Goal: Find contact information: Obtain details needed to contact an individual or organization

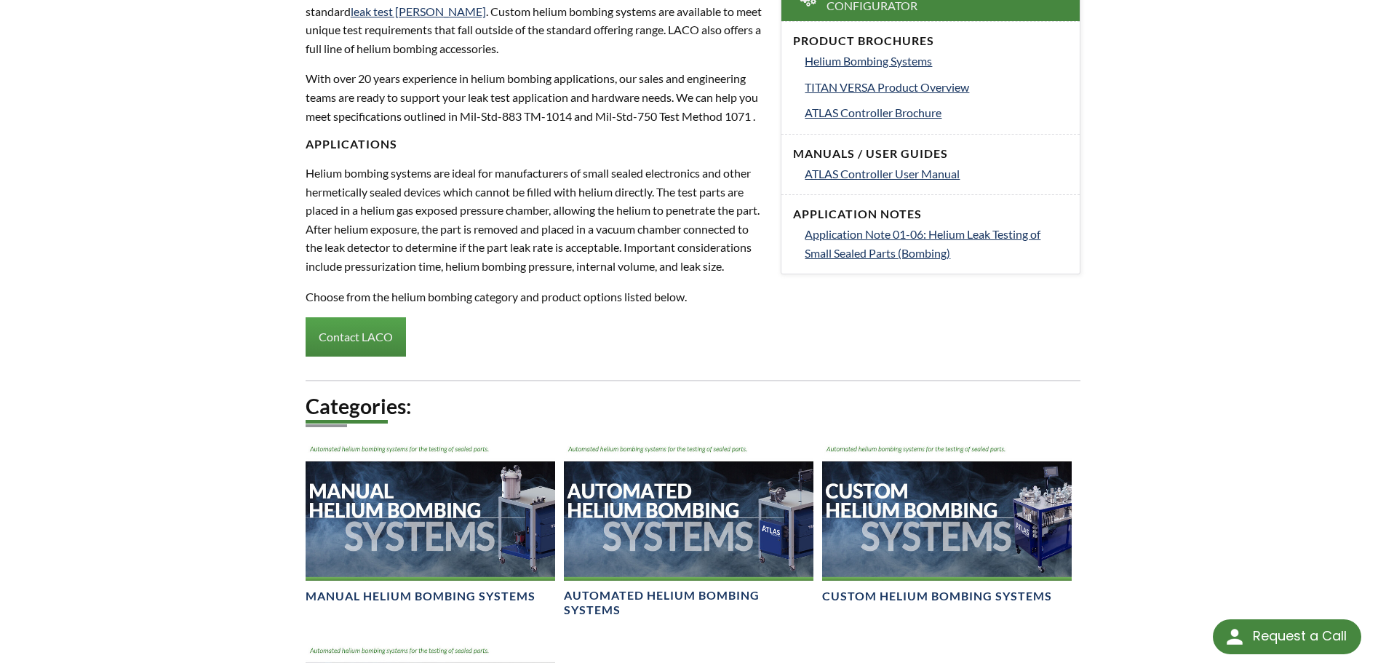
select select "Language Translate Widget"
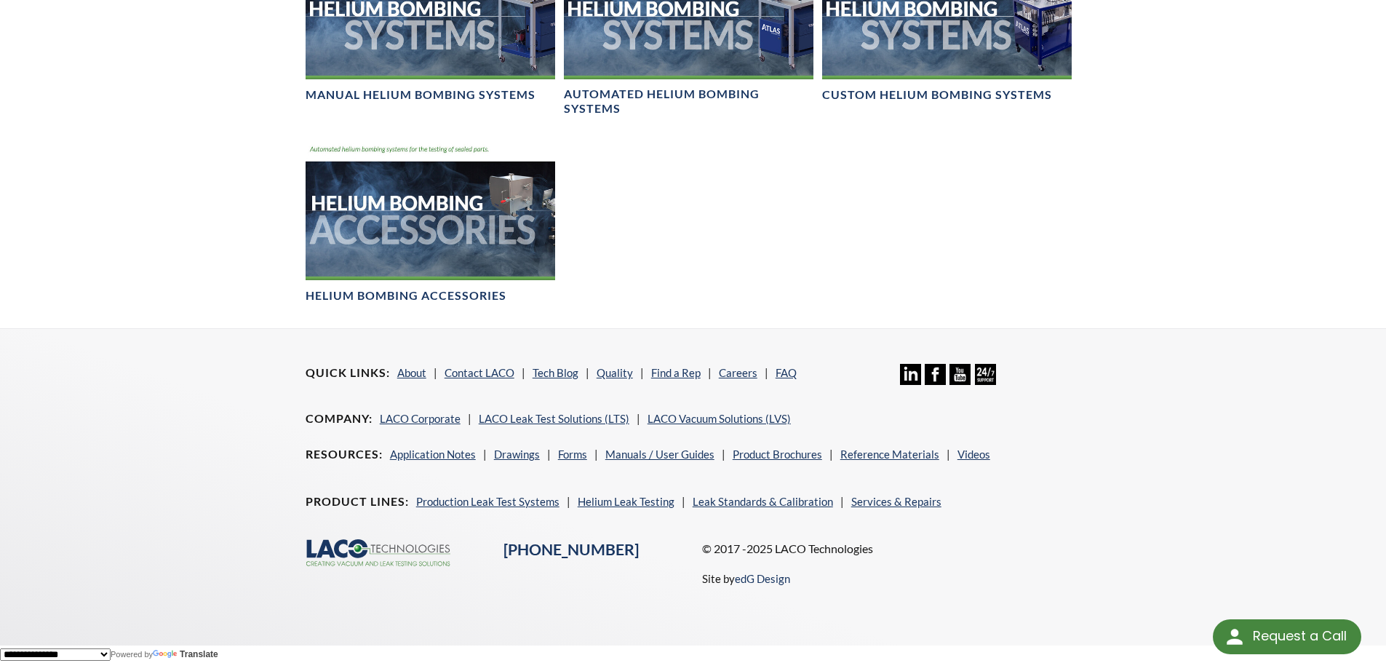
scroll to position [1103, 0]
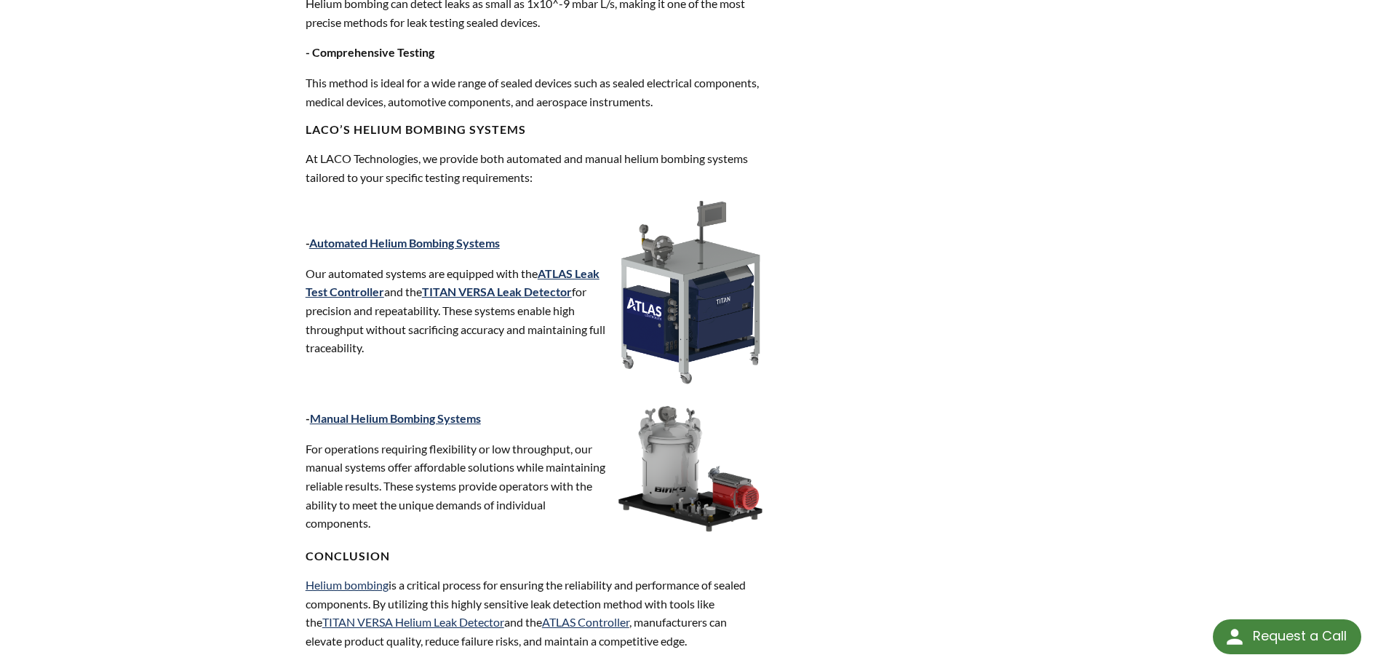
scroll to position [1785, 0]
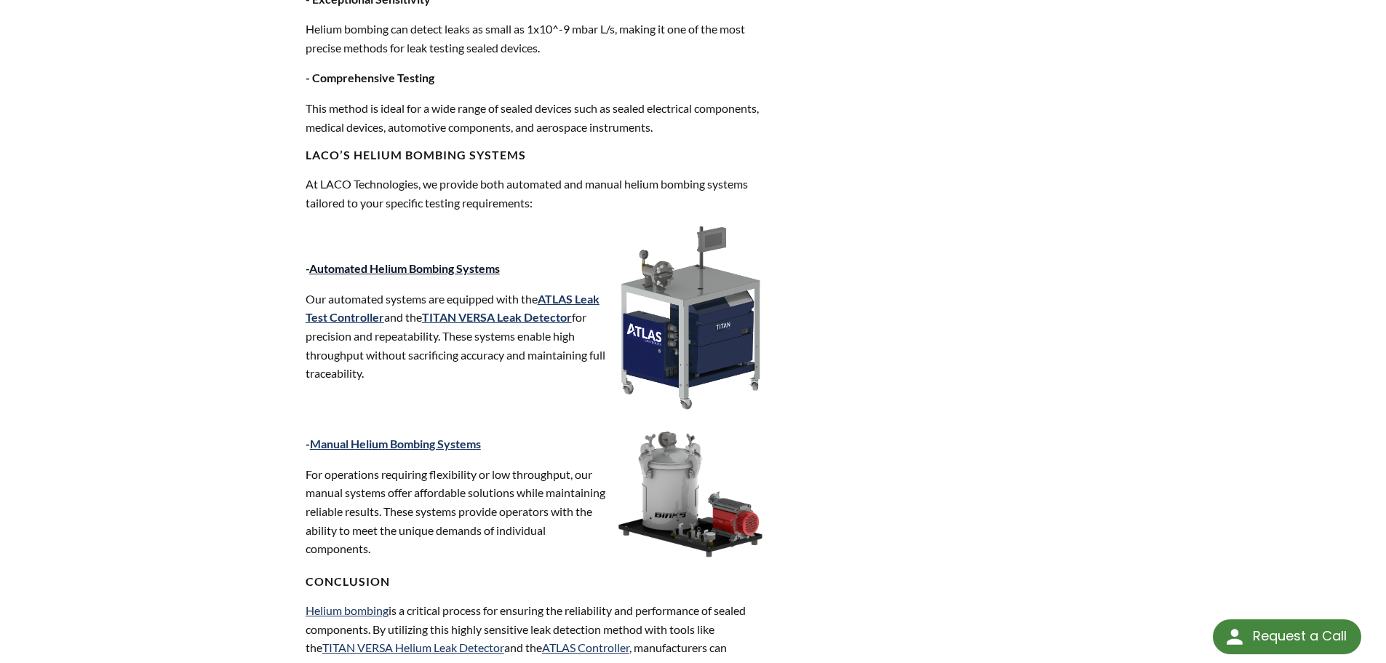
click at [464, 266] on link "Automated Helium Bombing Systems" at bounding box center [404, 268] width 191 height 14
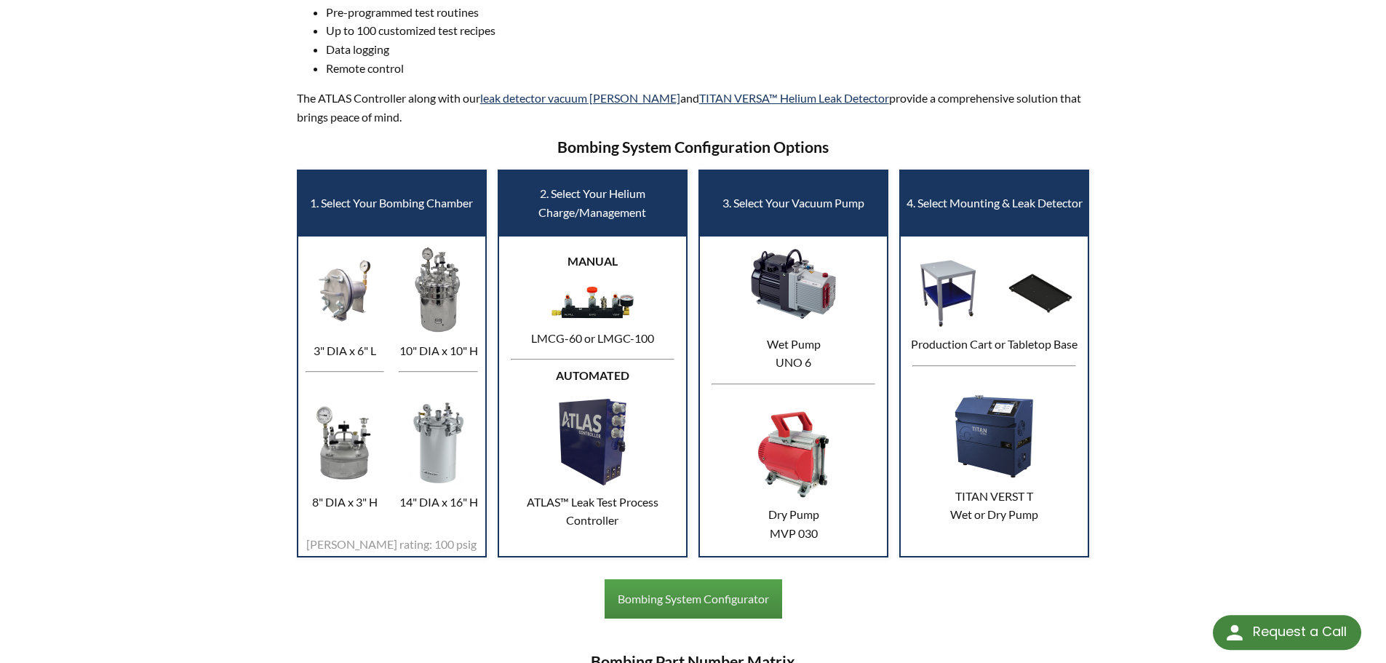
scroll to position [583, 0]
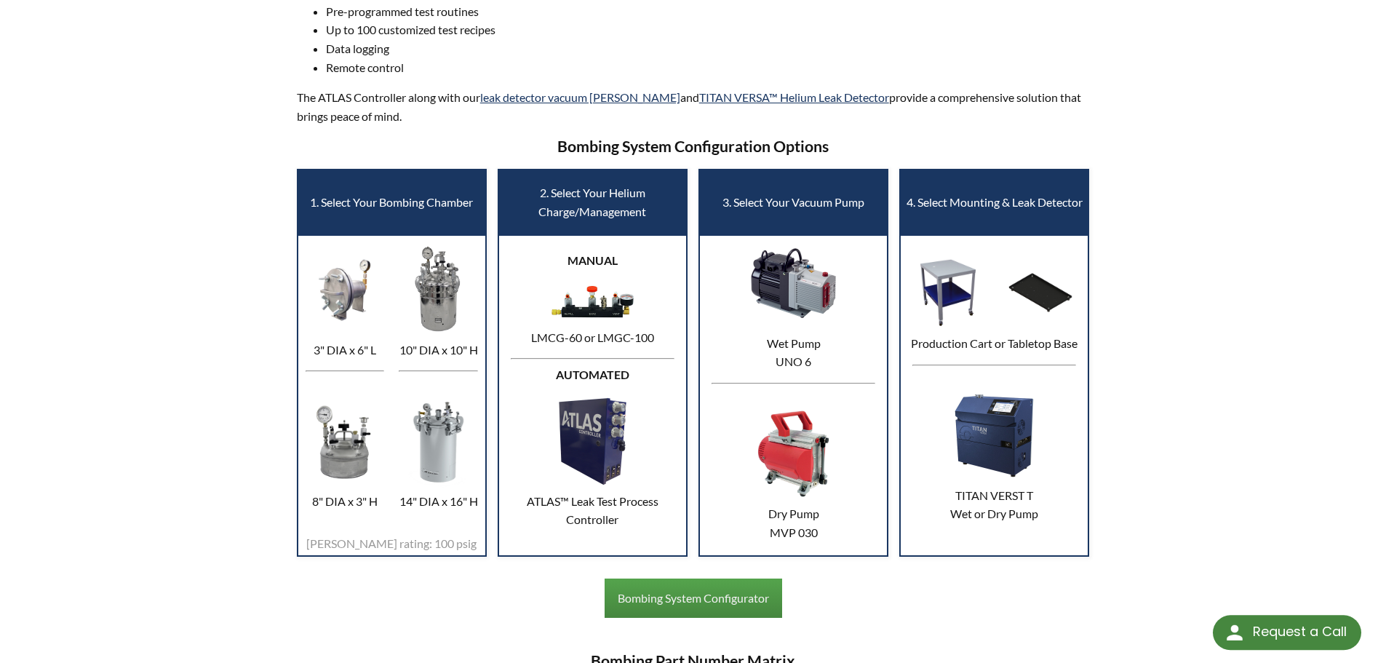
select select "Language Translate Widget"
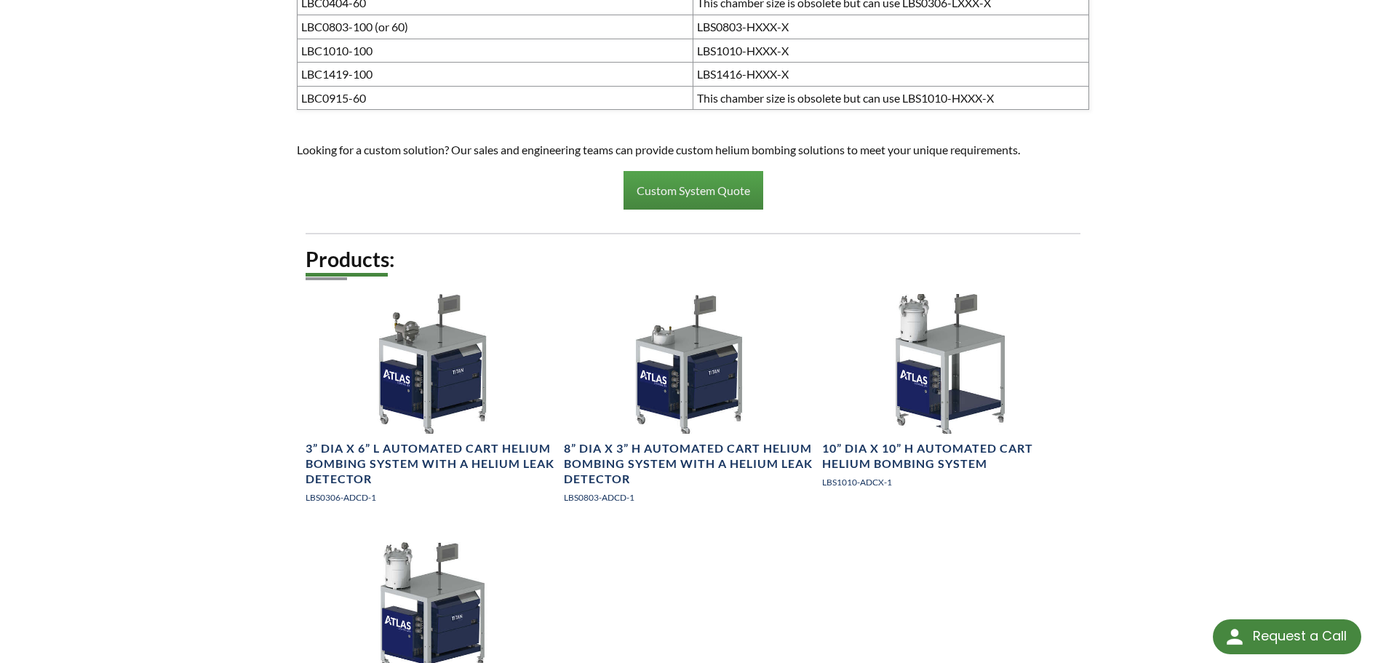
scroll to position [1601, 0]
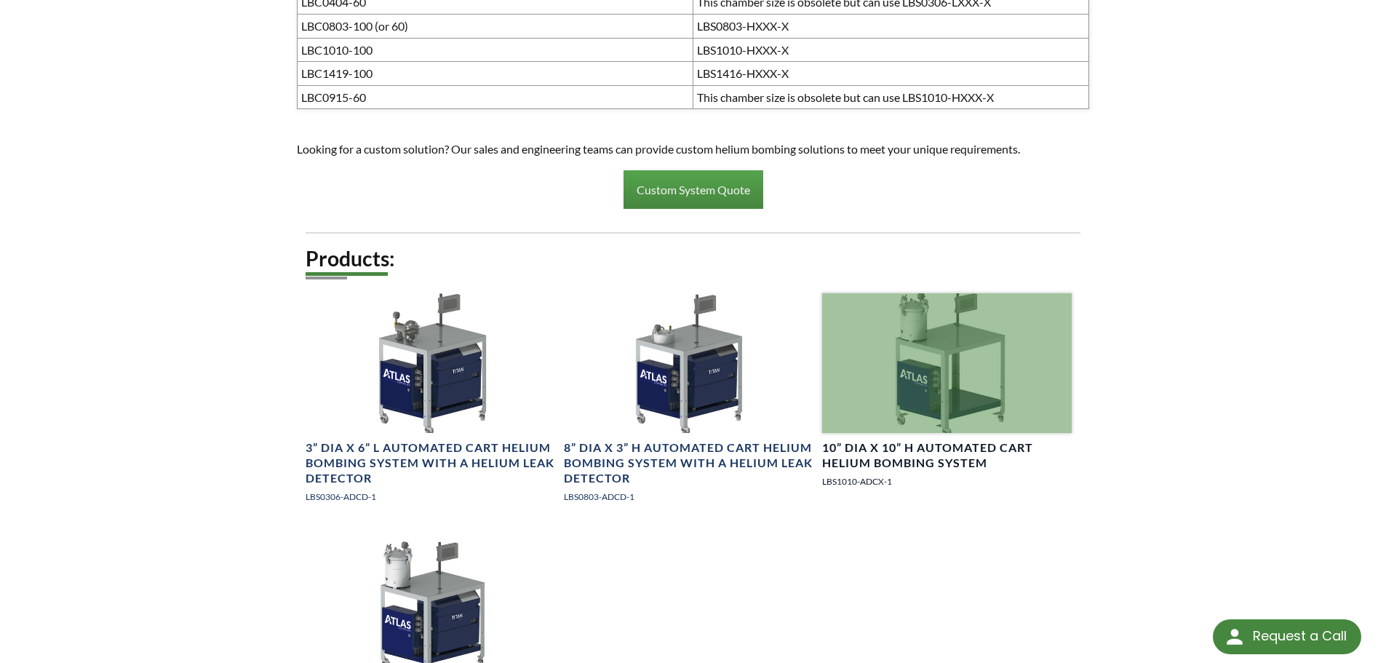
click at [927, 457] on h4 "10” DIA x 10” H Automated Cart Helium Bombing System" at bounding box center [946, 455] width 249 height 31
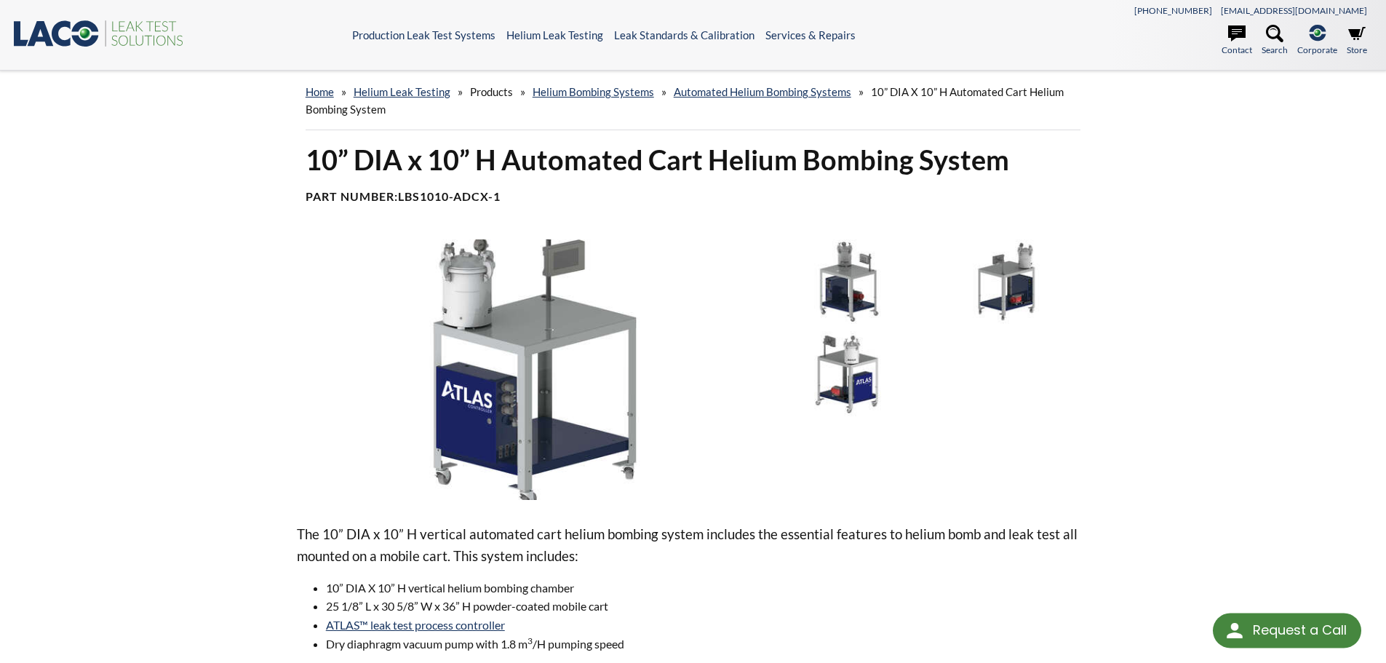
select select "Language Translate Widget"
click at [1239, 39] on icon at bounding box center [1236, 33] width 17 height 17
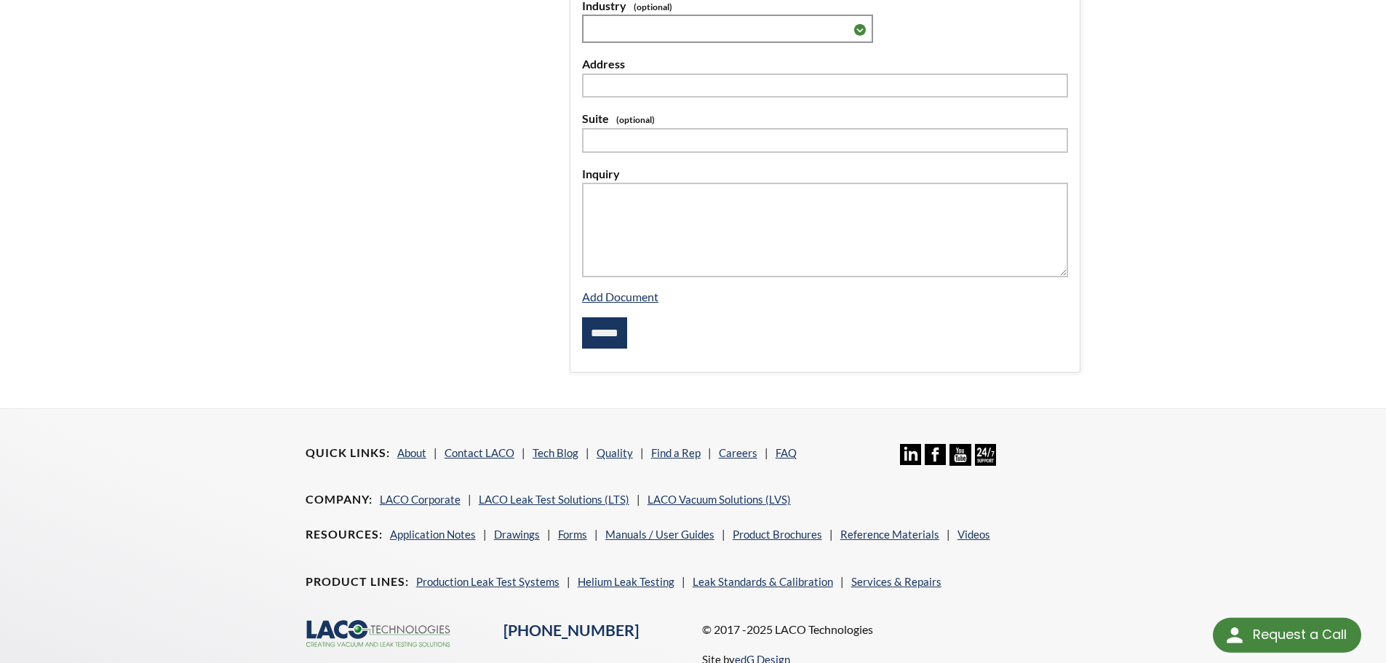
scroll to position [500, 0]
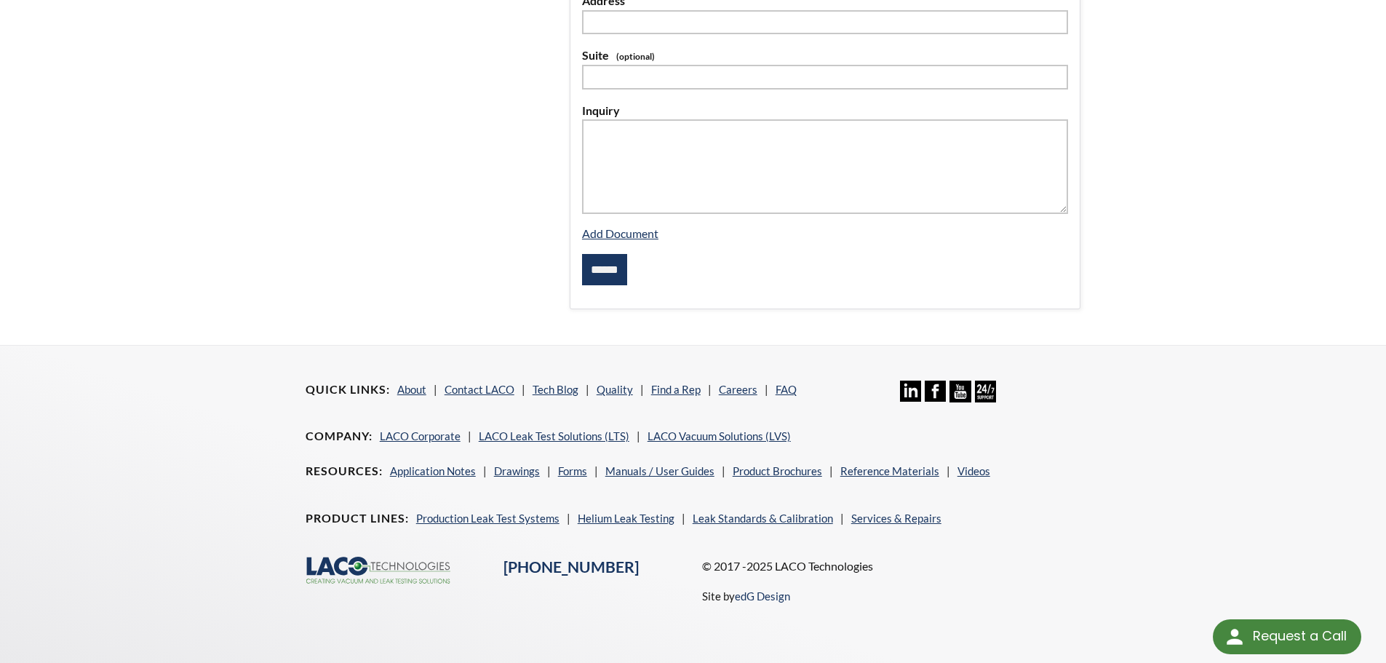
select select "Language Translate Widget"
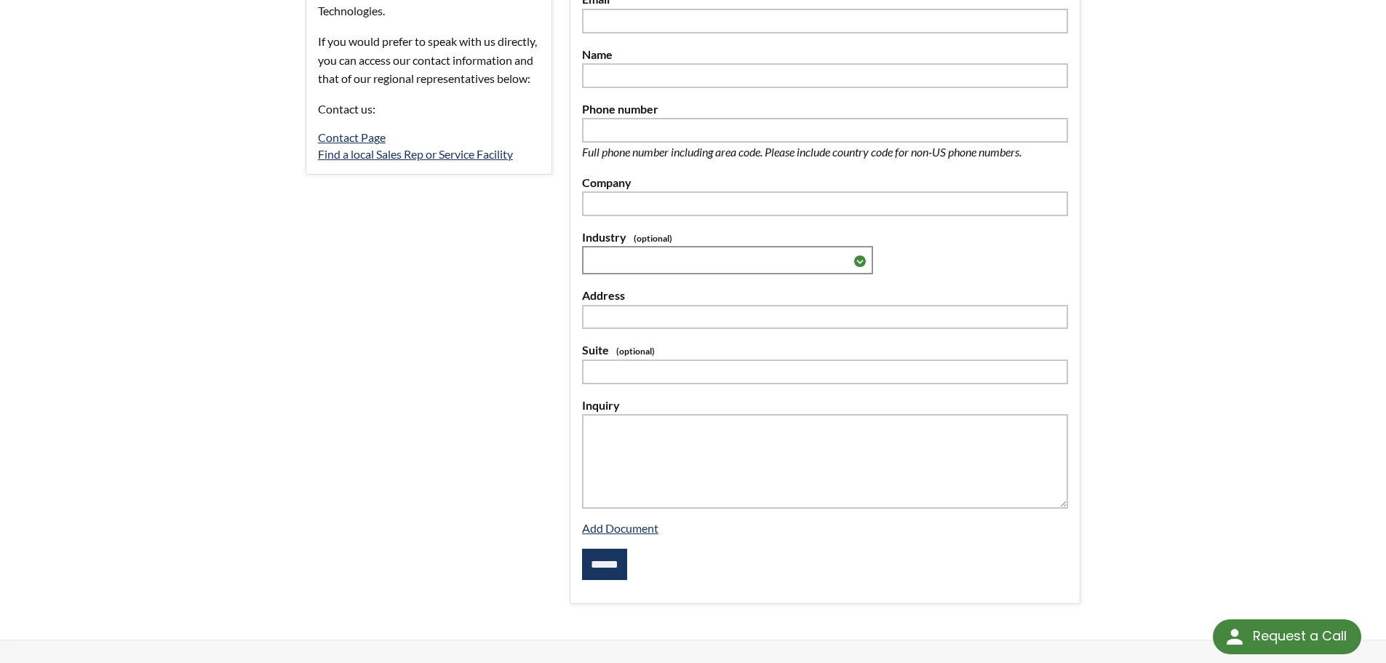
scroll to position [0, 0]
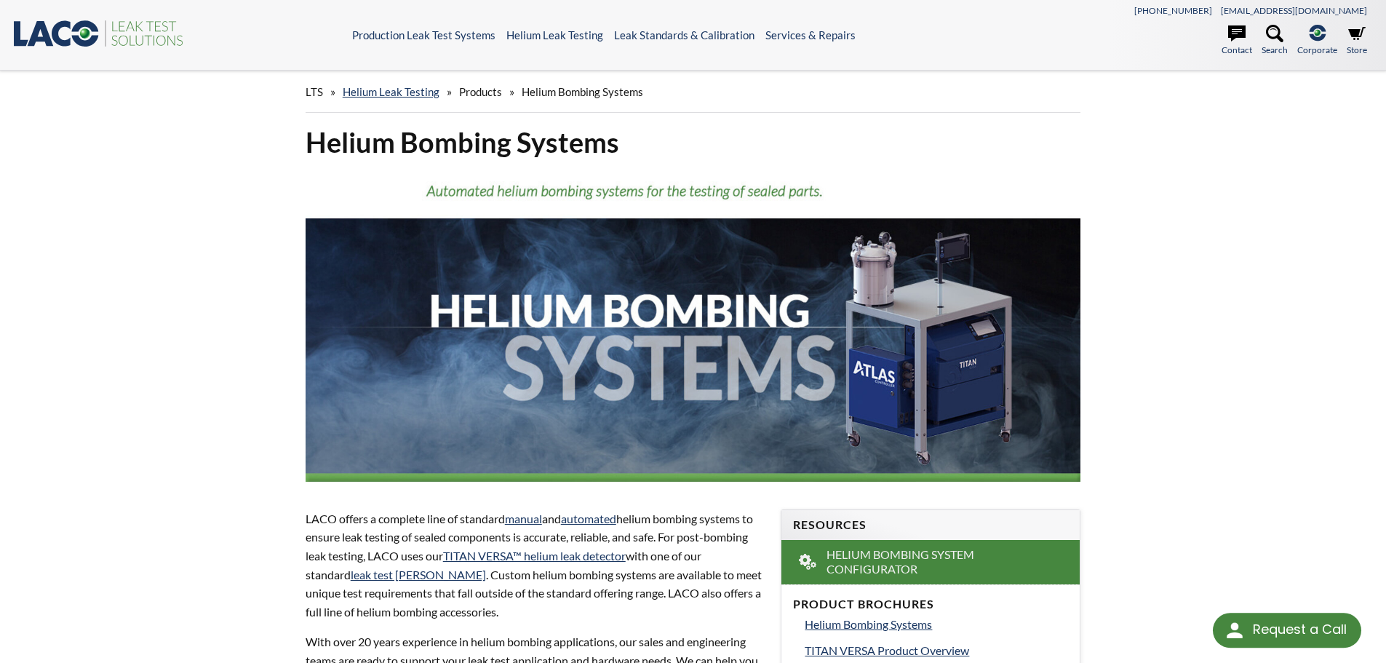
select select "Language Translate Widget"
